Goal: Information Seeking & Learning: Learn about a topic

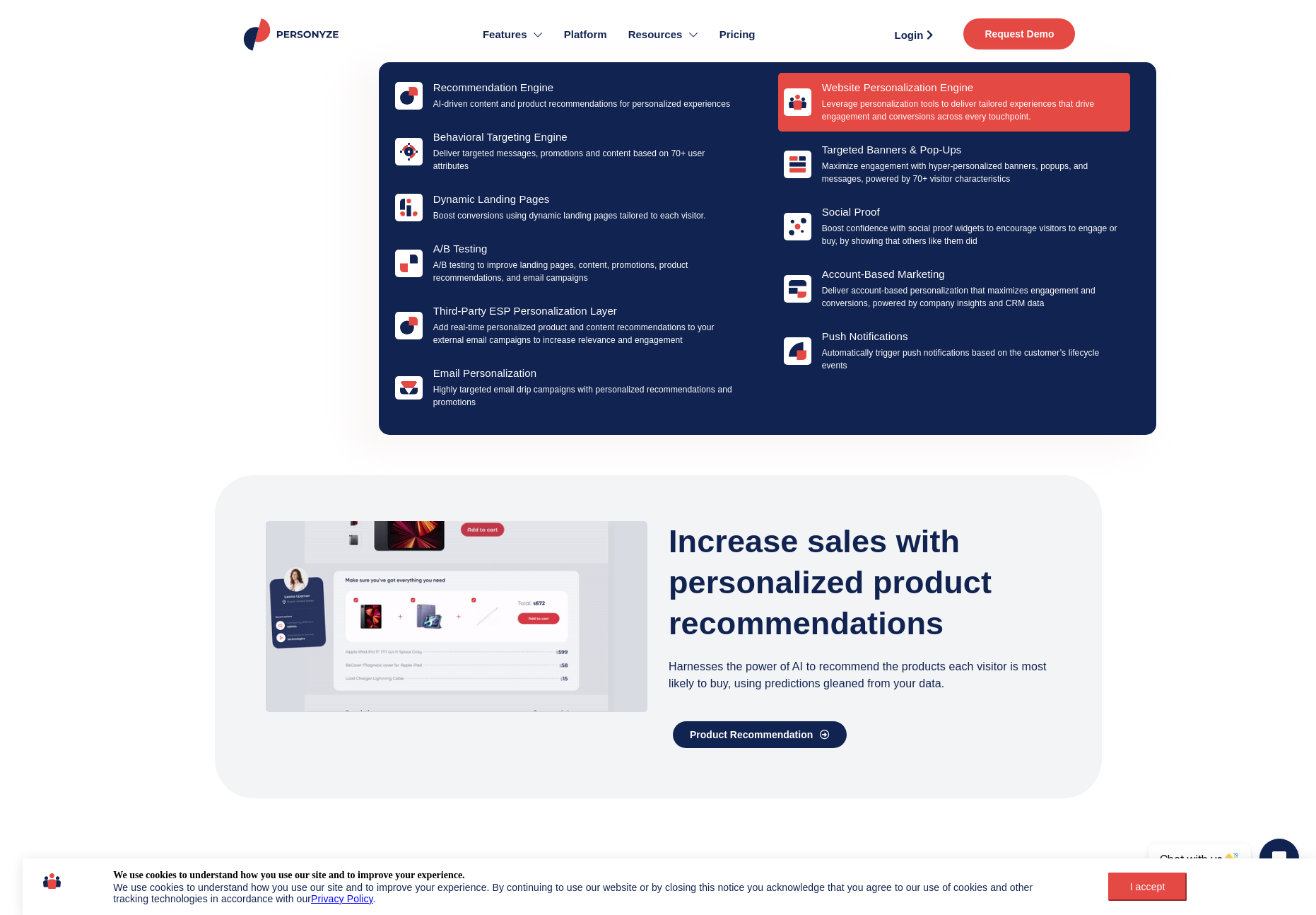
click at [872, 120] on p "Leverage personalization tools to deliver tailored experiences that drive engag…" at bounding box center [973, 110] width 303 height 25
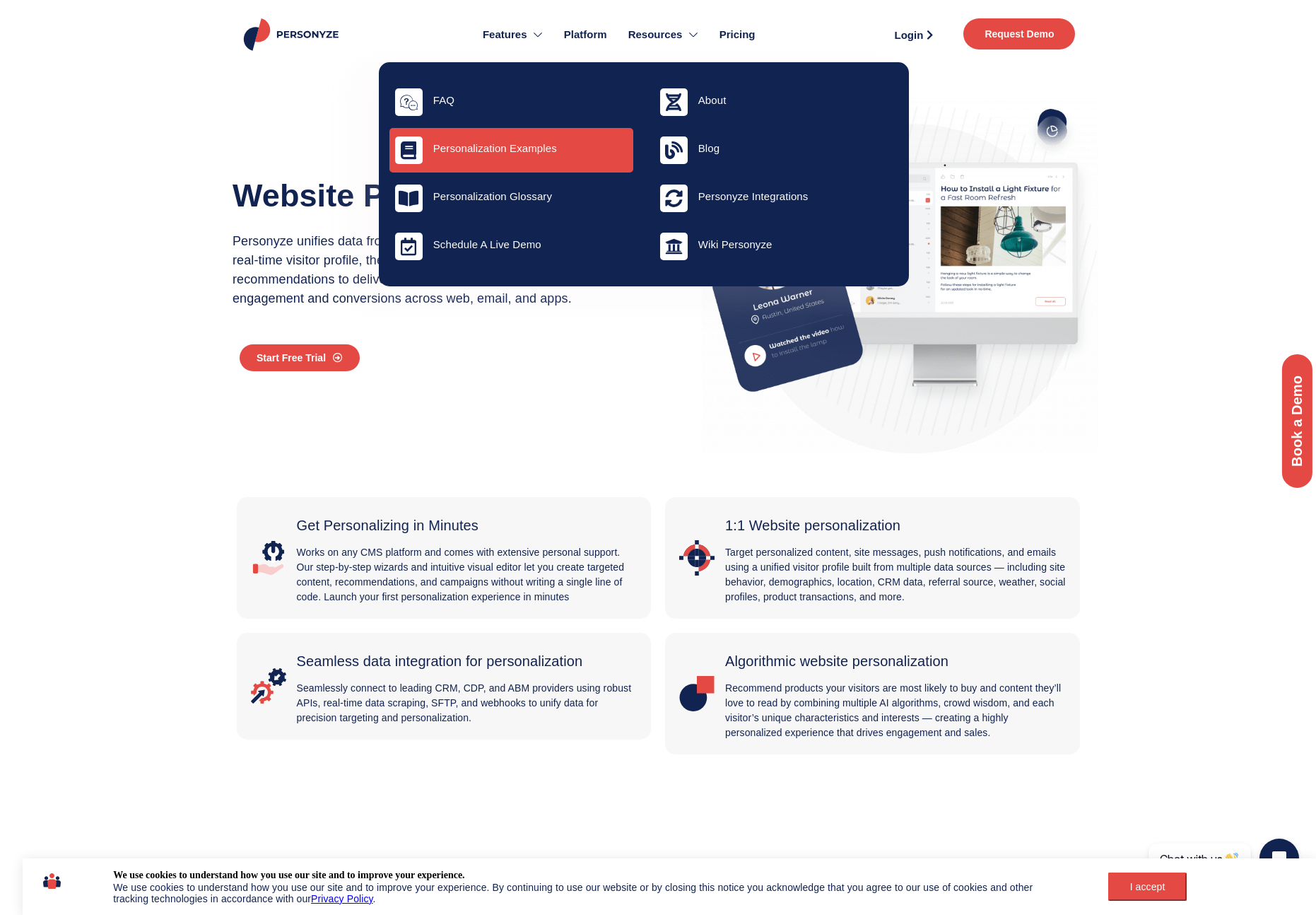
click at [564, 163] on div "Personalization Examples" at bounding box center [511, 150] width 244 height 45
